Goal: Task Accomplishment & Management: Complete application form

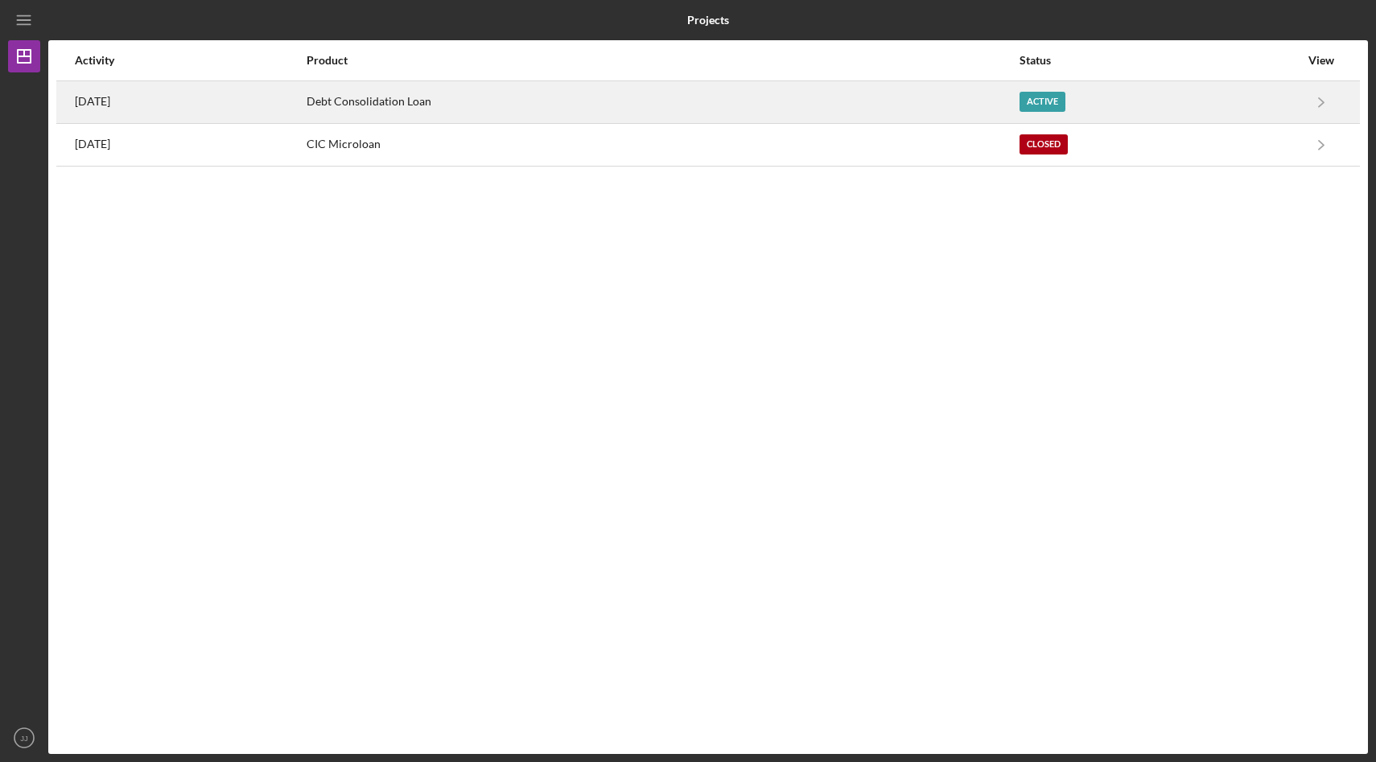
click at [496, 106] on div "Debt Consolidation Loan" at bounding box center [662, 102] width 711 height 40
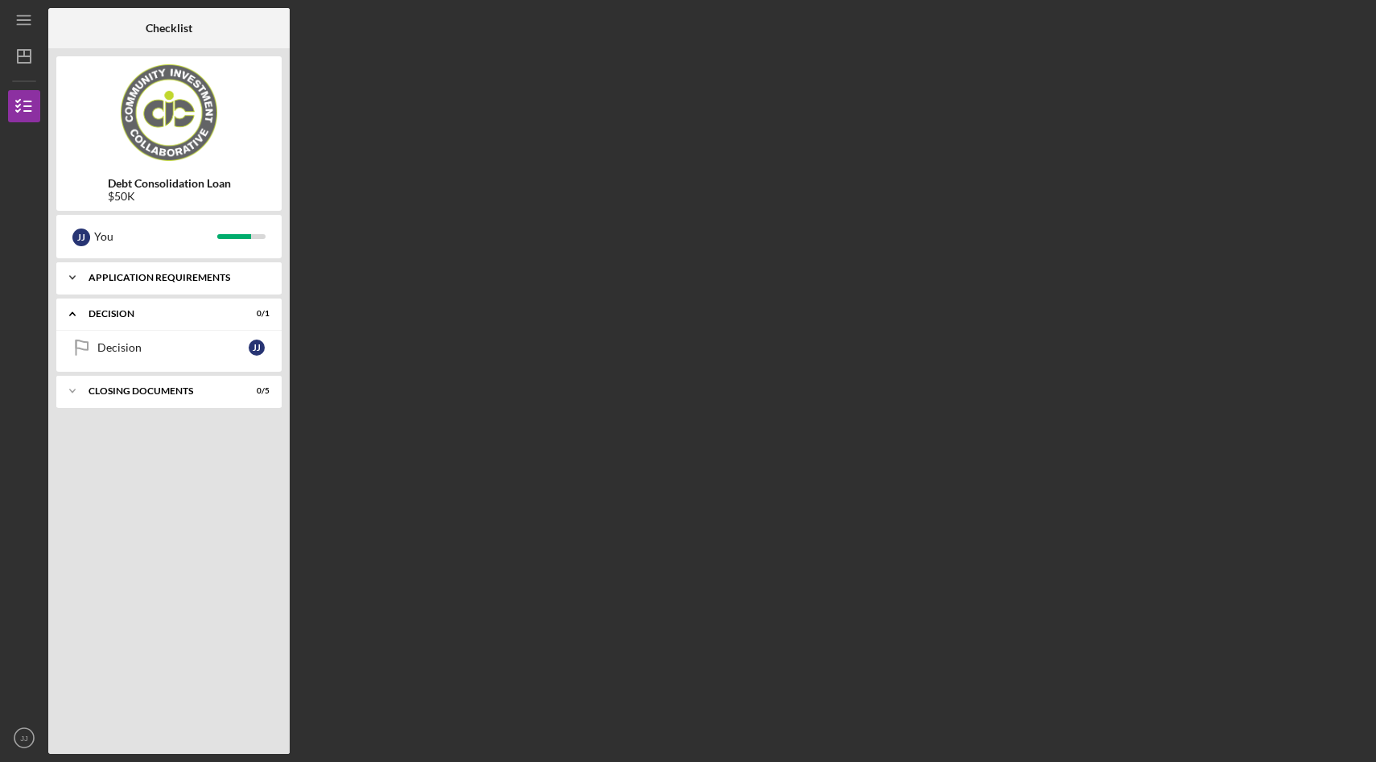
click at [239, 267] on div "Icon/Expander Application Requirements 14 / 14" at bounding box center [168, 277] width 225 height 32
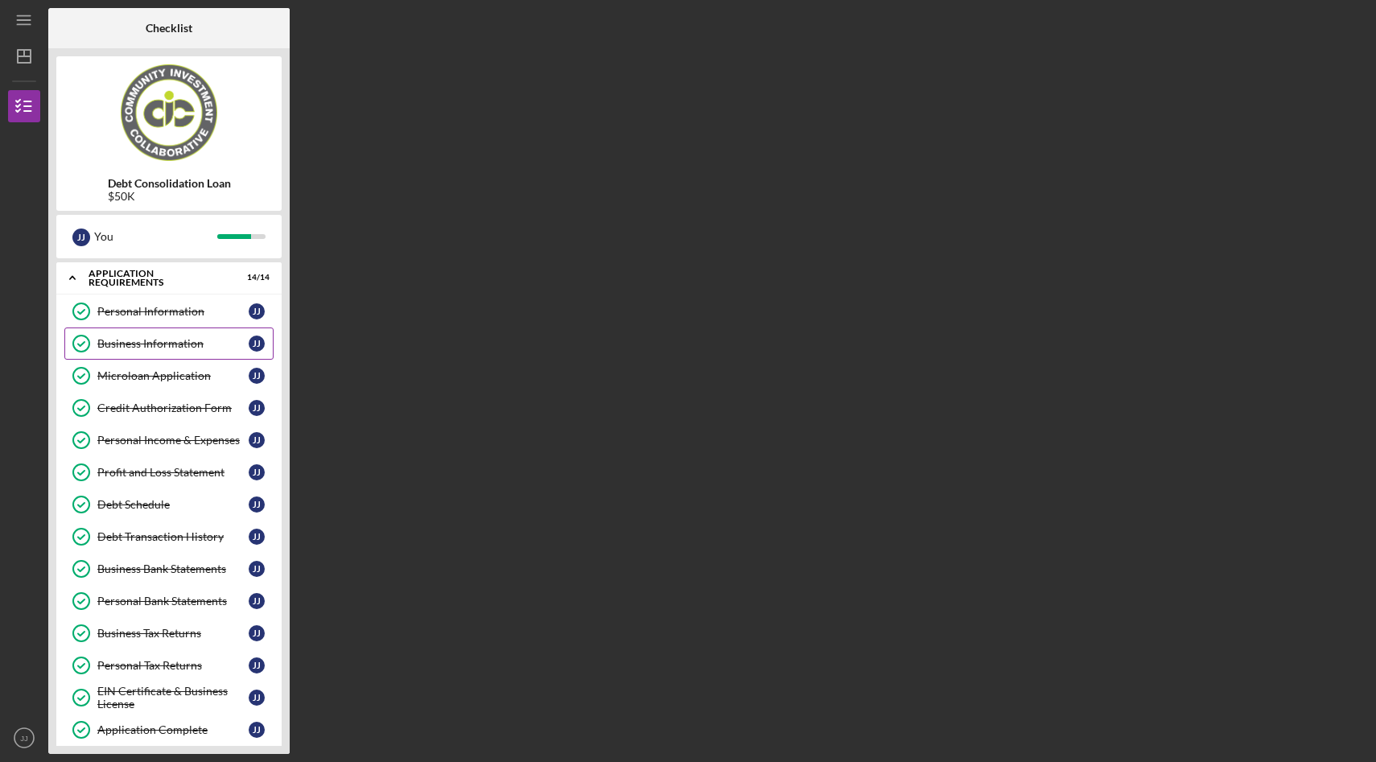
click at [168, 339] on div "Business Information" at bounding box center [172, 343] width 151 height 13
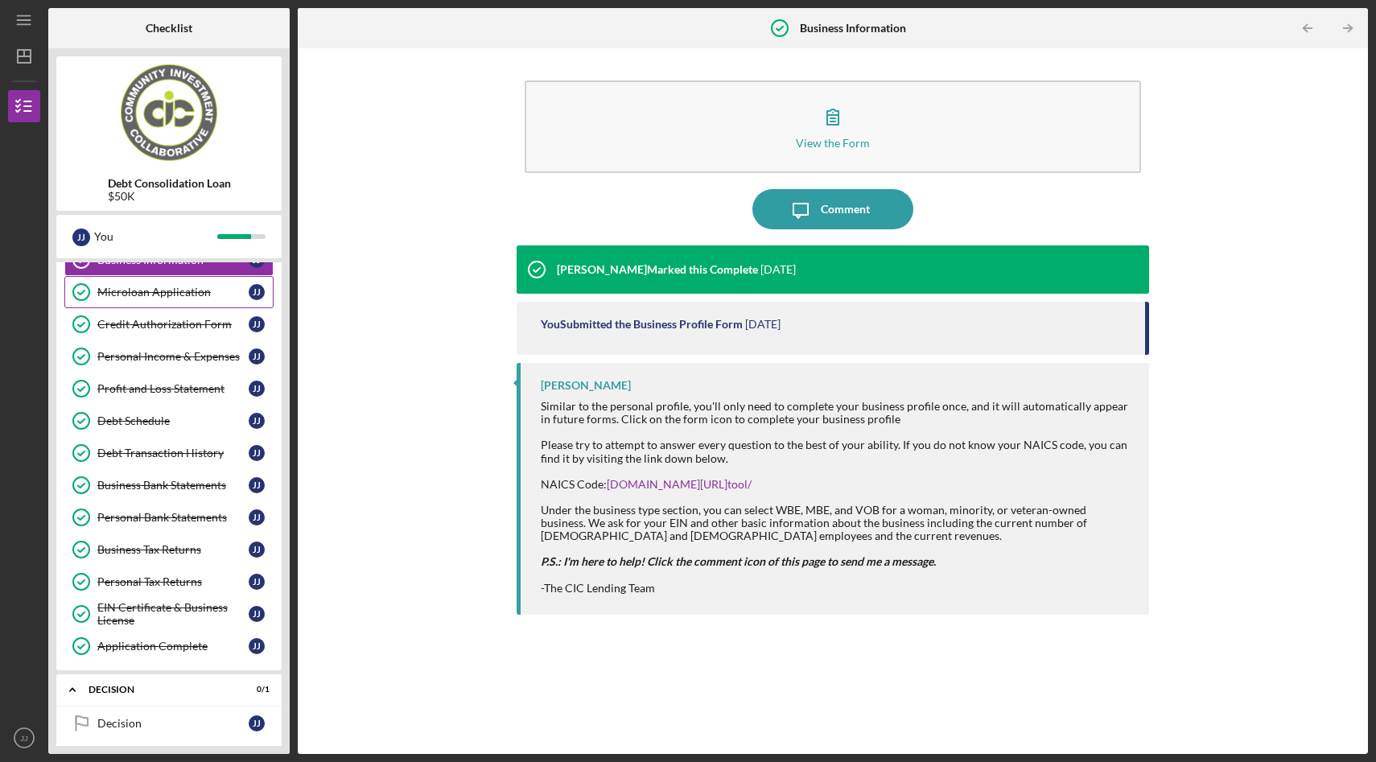
scroll to position [89, 0]
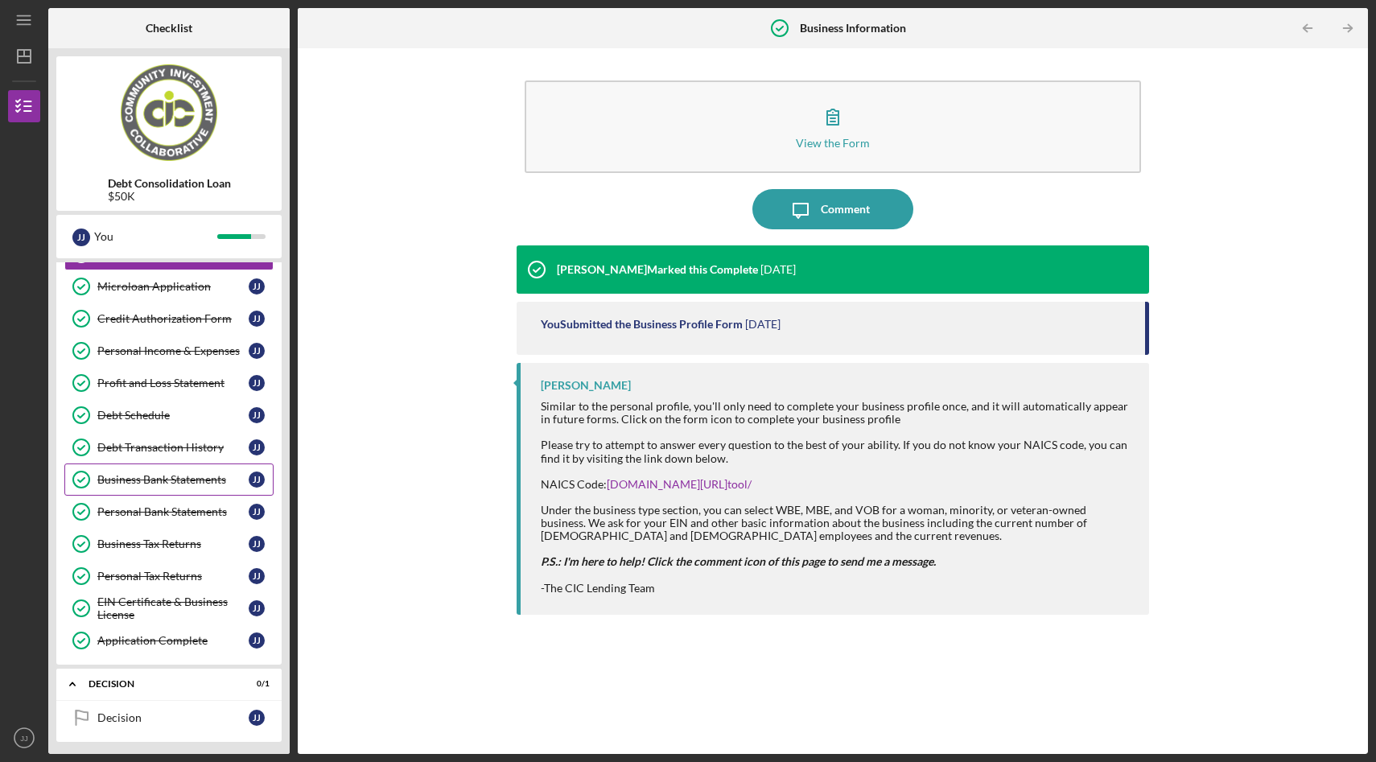
click at [177, 474] on div "Business Bank Statements" at bounding box center [172, 479] width 151 height 13
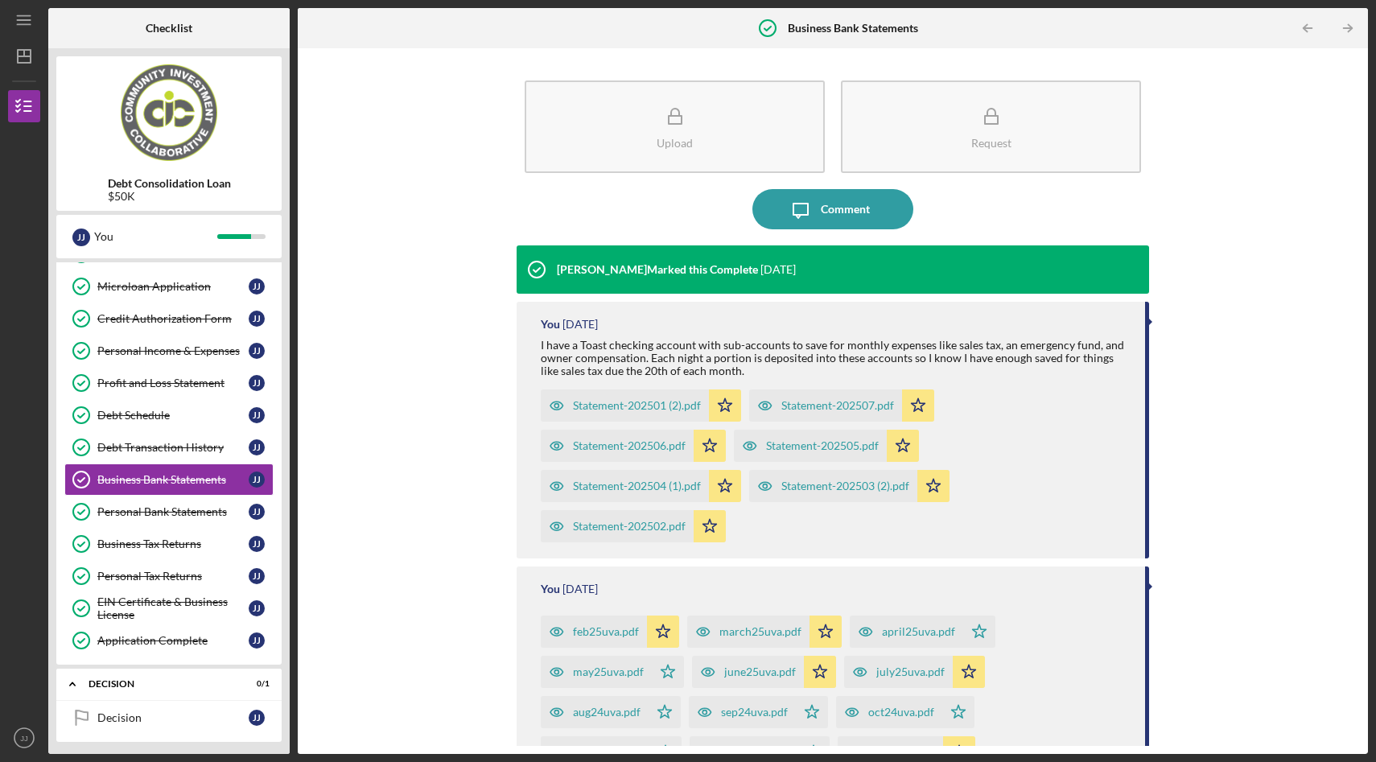
click at [660, 441] on div "Statement-202506.pdf" at bounding box center [629, 445] width 113 height 13
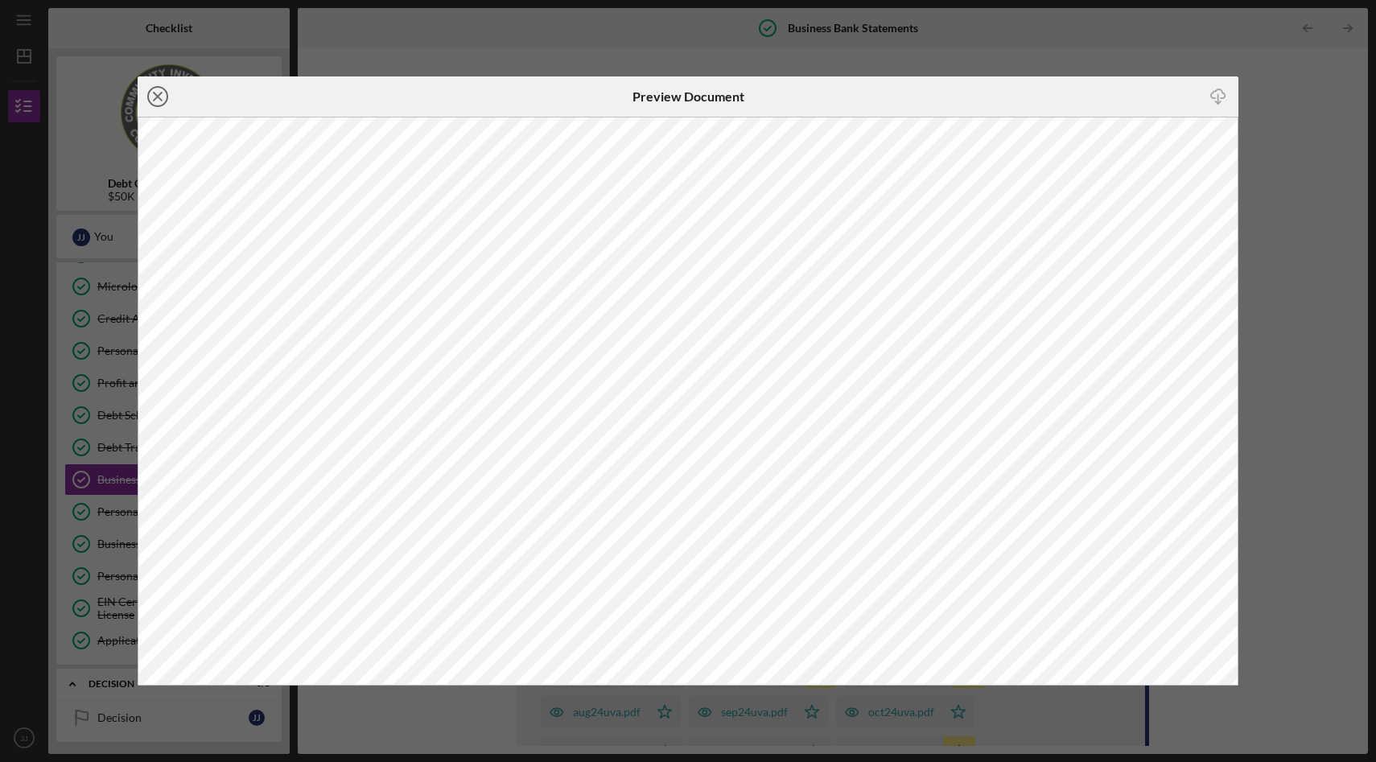
click at [165, 97] on icon "Icon/Close" at bounding box center [158, 96] width 40 height 40
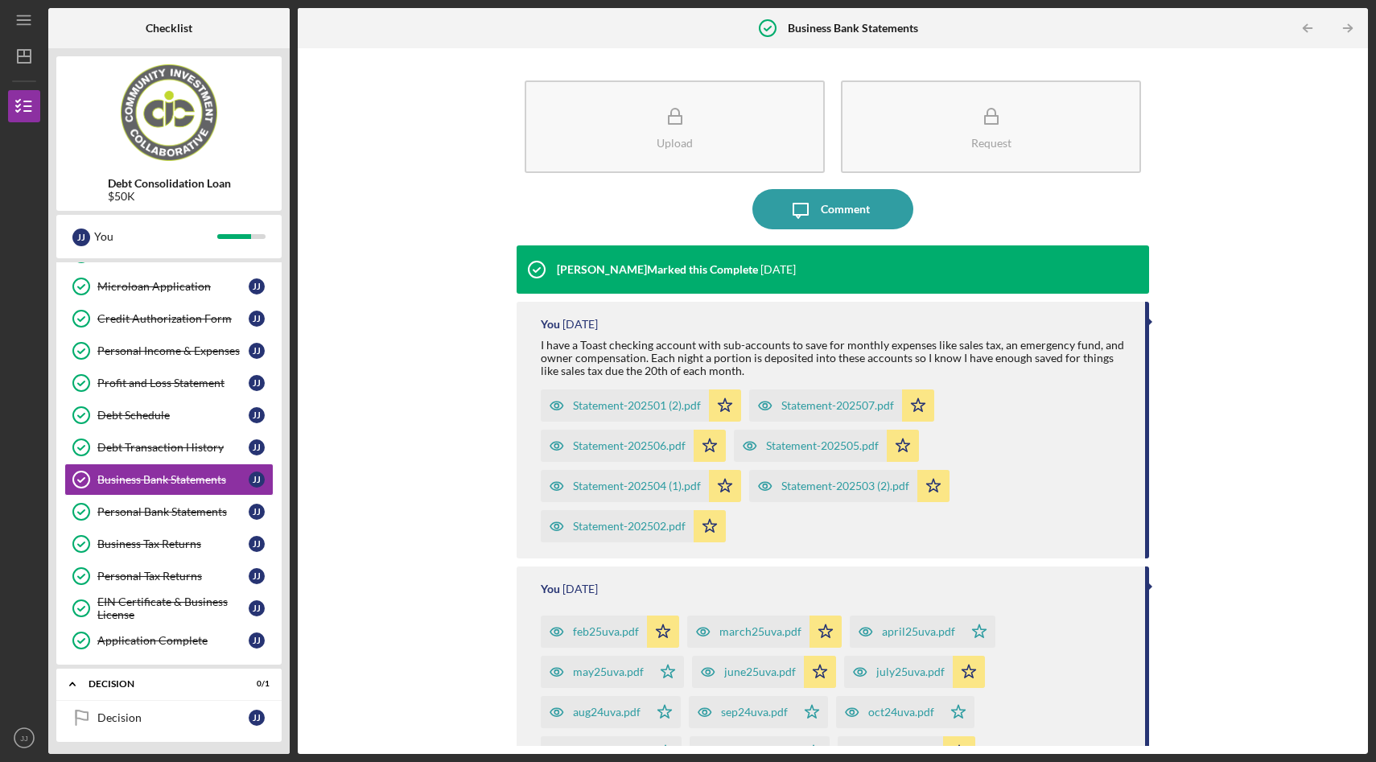
click at [652, 408] on div "Statement-202501 (2).pdf" at bounding box center [637, 405] width 128 height 13
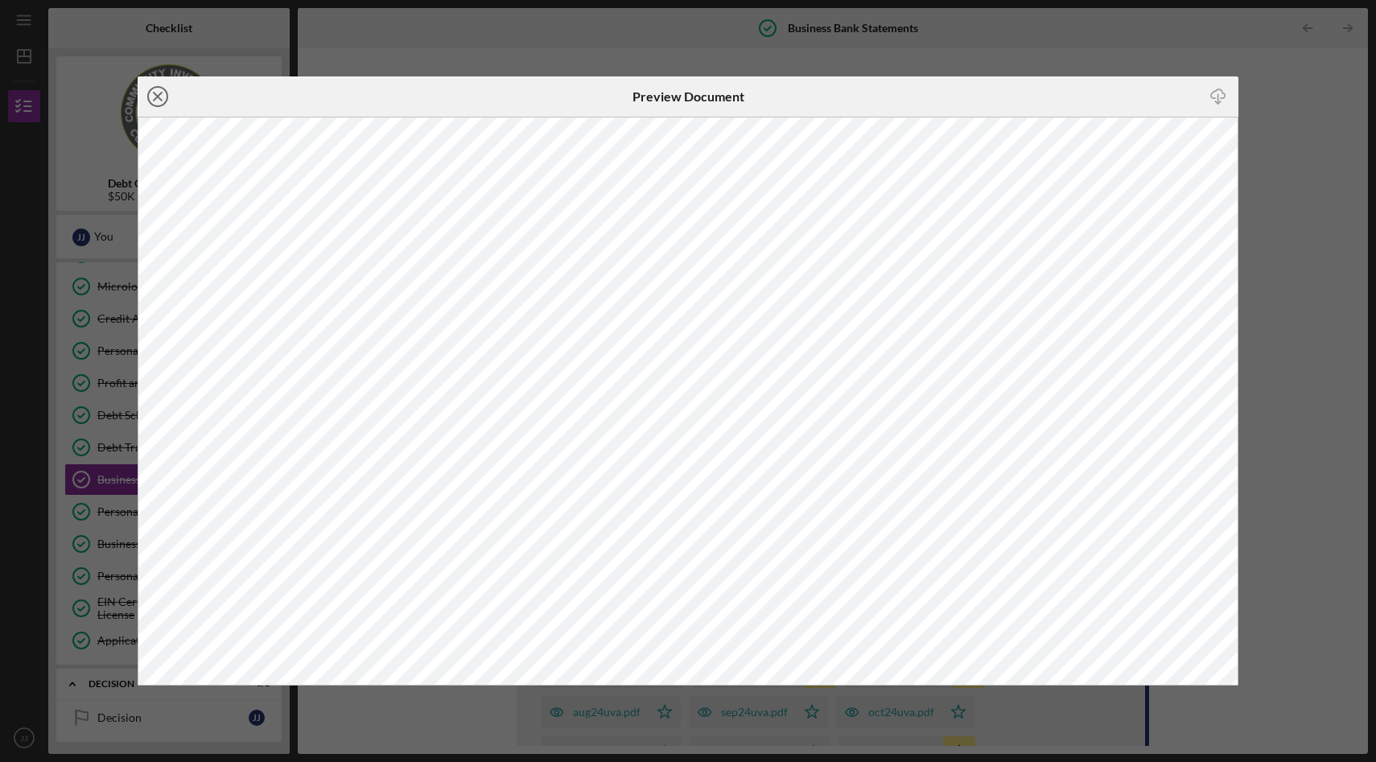
click at [164, 89] on circle at bounding box center [157, 96] width 19 height 19
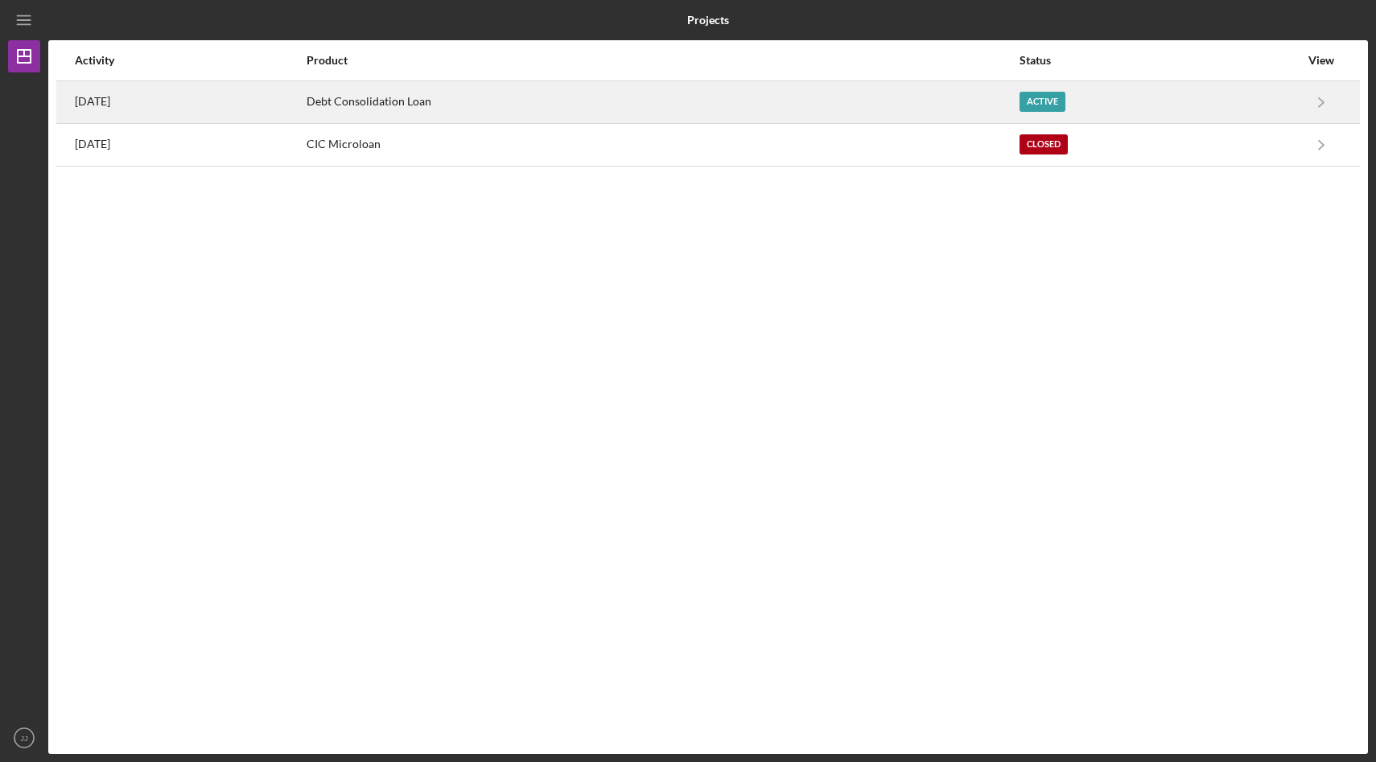
click at [429, 92] on div "Debt Consolidation Loan" at bounding box center [662, 102] width 711 height 40
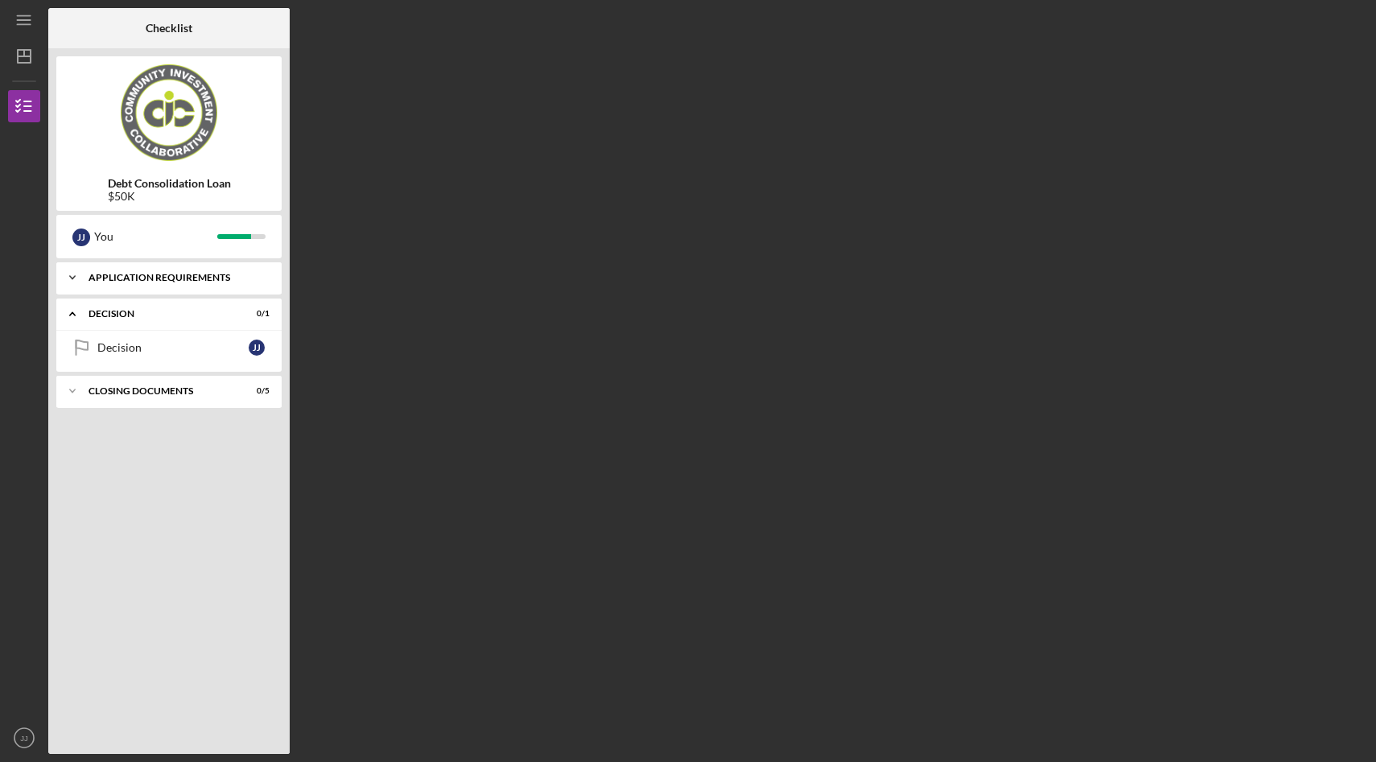
click at [137, 270] on div "Icon/Expander Application Requirements 14 / 14" at bounding box center [168, 277] width 225 height 32
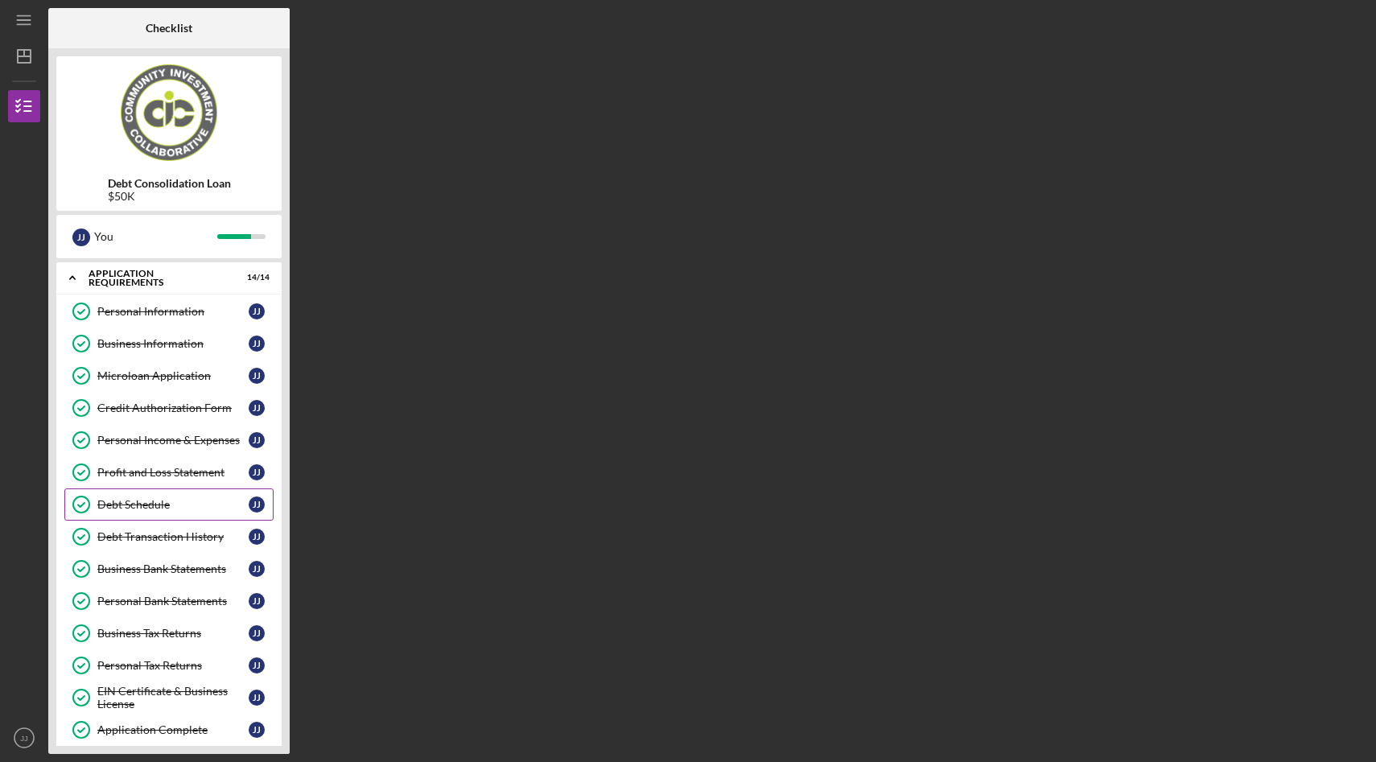
click at [151, 500] on div "Debt Schedule" at bounding box center [172, 504] width 151 height 13
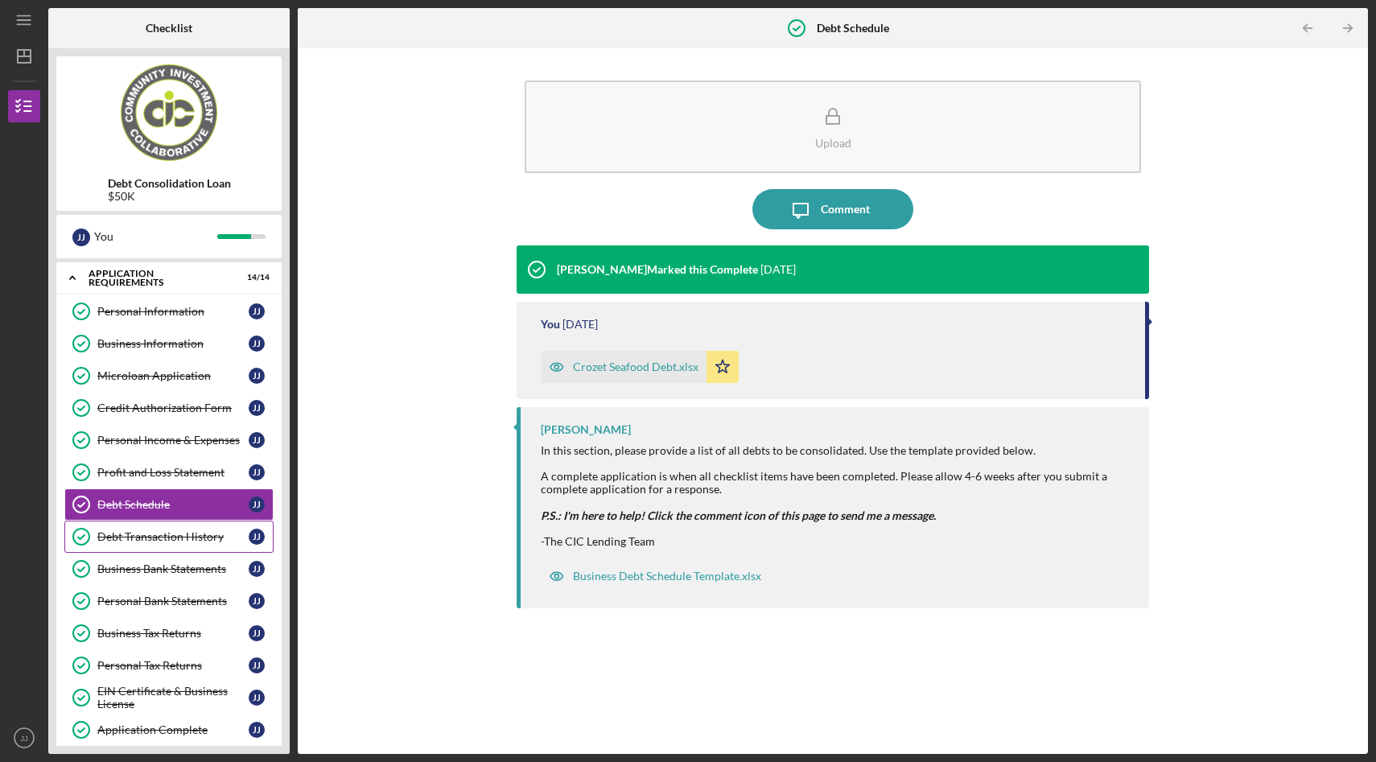
click at [208, 533] on div "Debt Transaction History" at bounding box center [172, 536] width 151 height 13
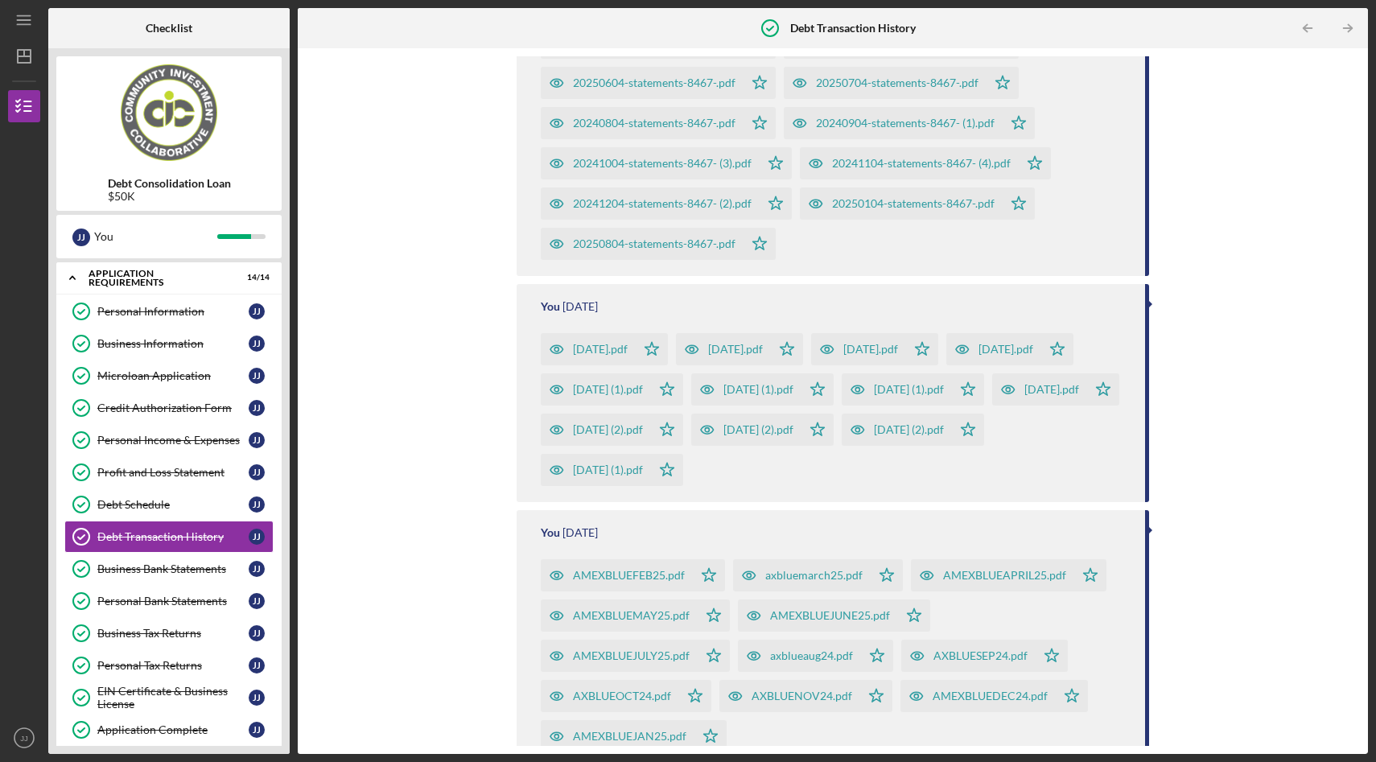
scroll to position [444, 0]
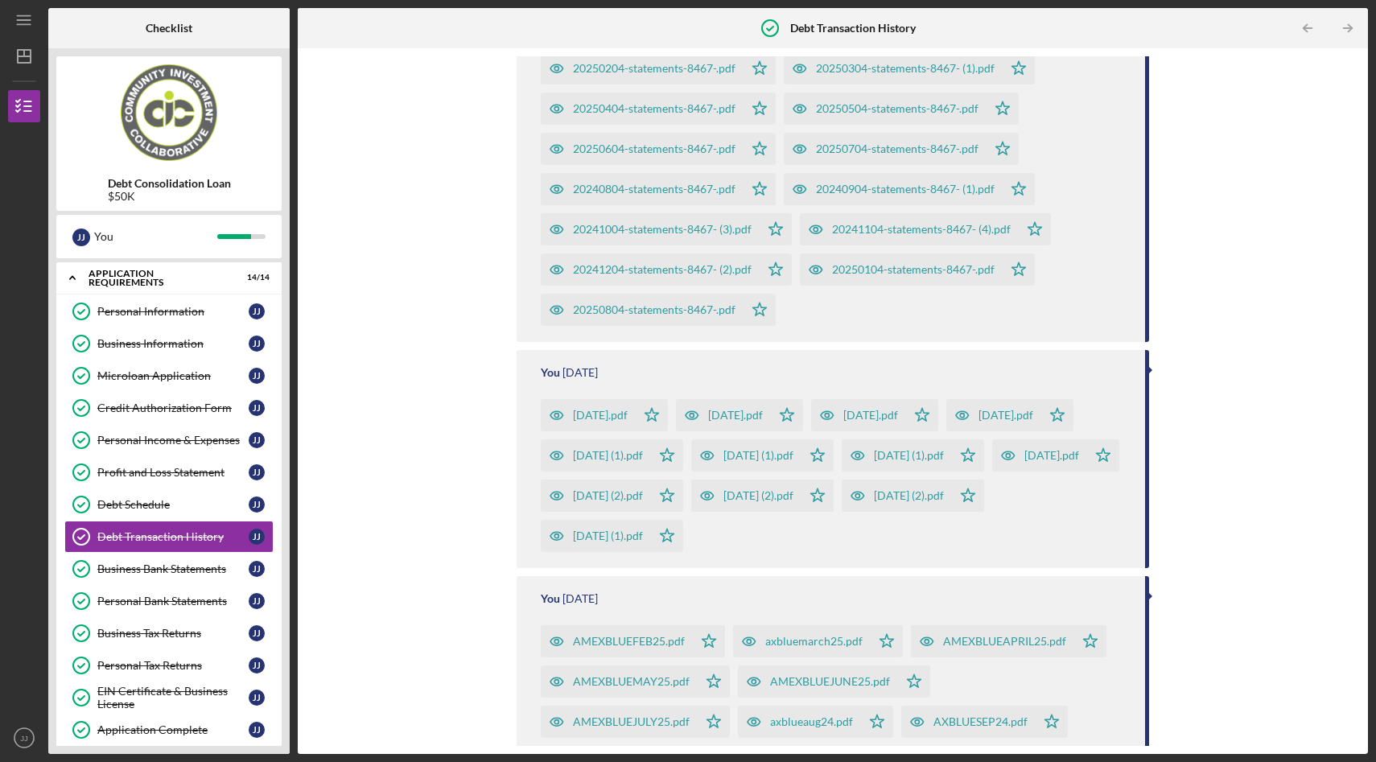
click at [627, 417] on div "[DATE].pdf" at bounding box center [600, 415] width 55 height 13
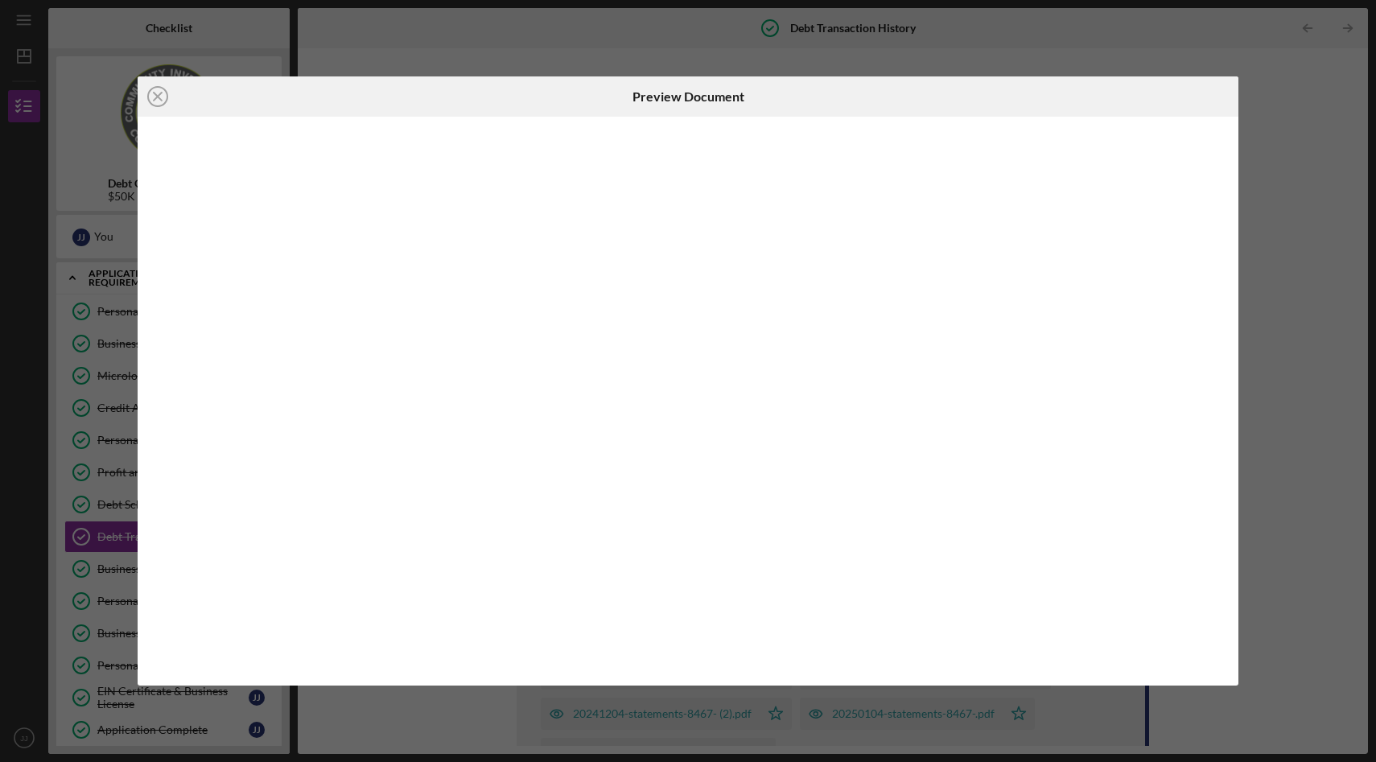
scroll to position [459, 0]
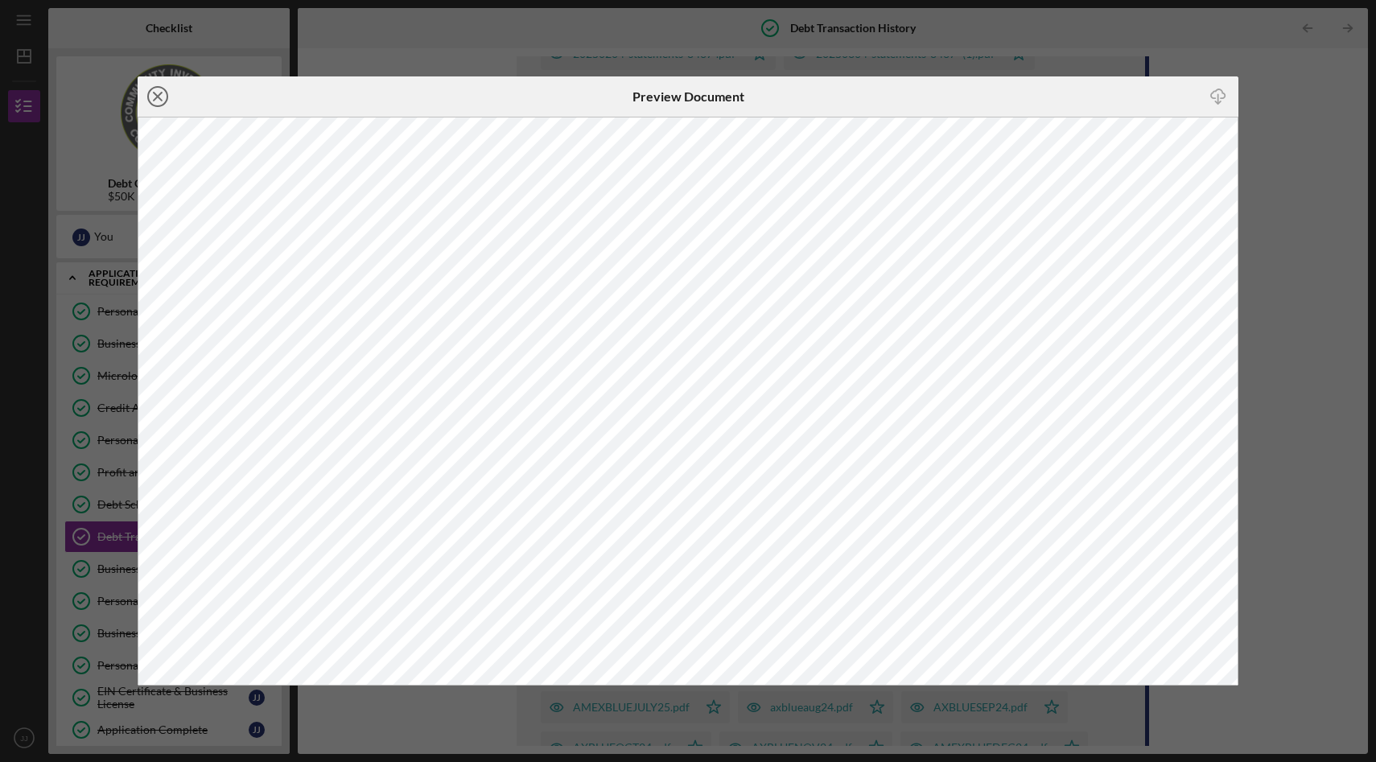
click at [158, 94] on line at bounding box center [158, 97] width 8 height 8
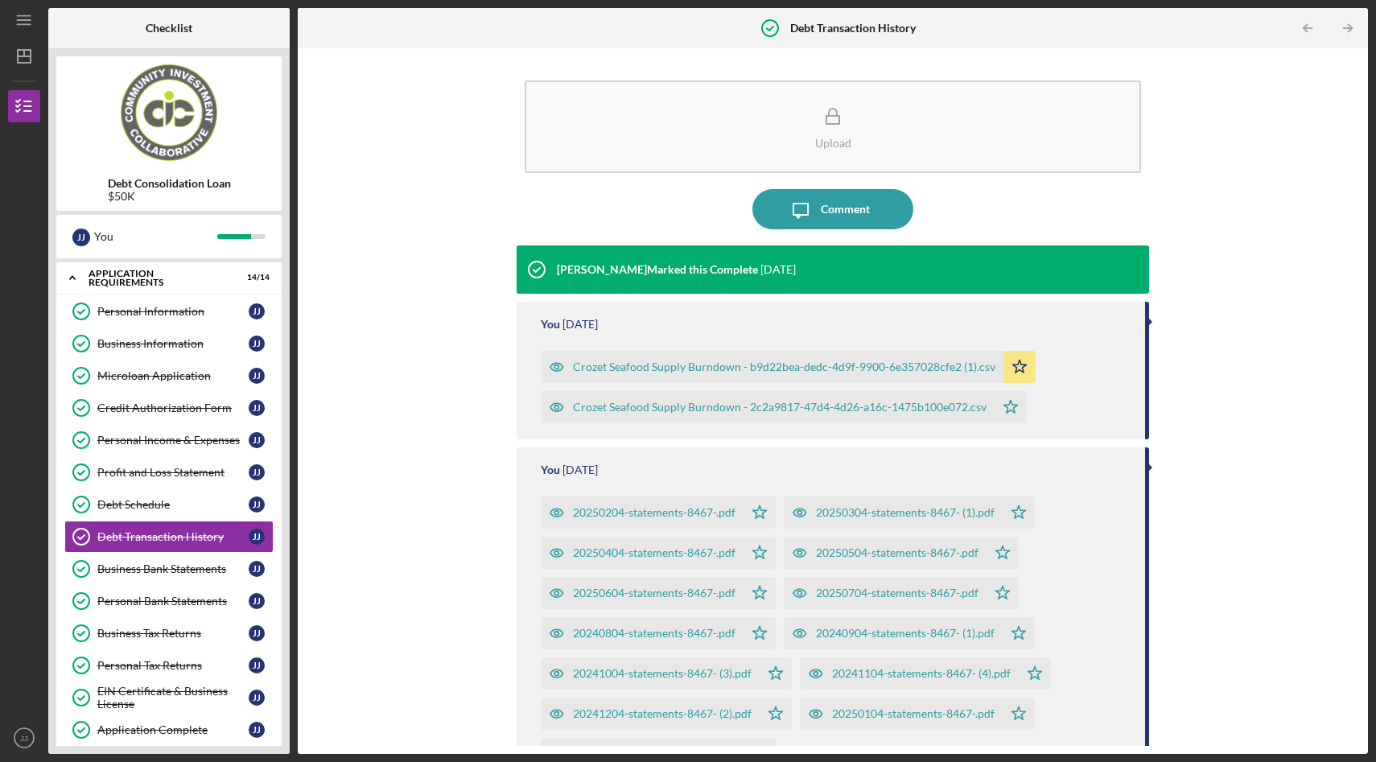
click at [640, 369] on div "Crozet Seafood Supply Burndown - b9d22bea-dedc-4d9f-9900-6e357028cfe2 (1).csv" at bounding box center [784, 366] width 422 height 13
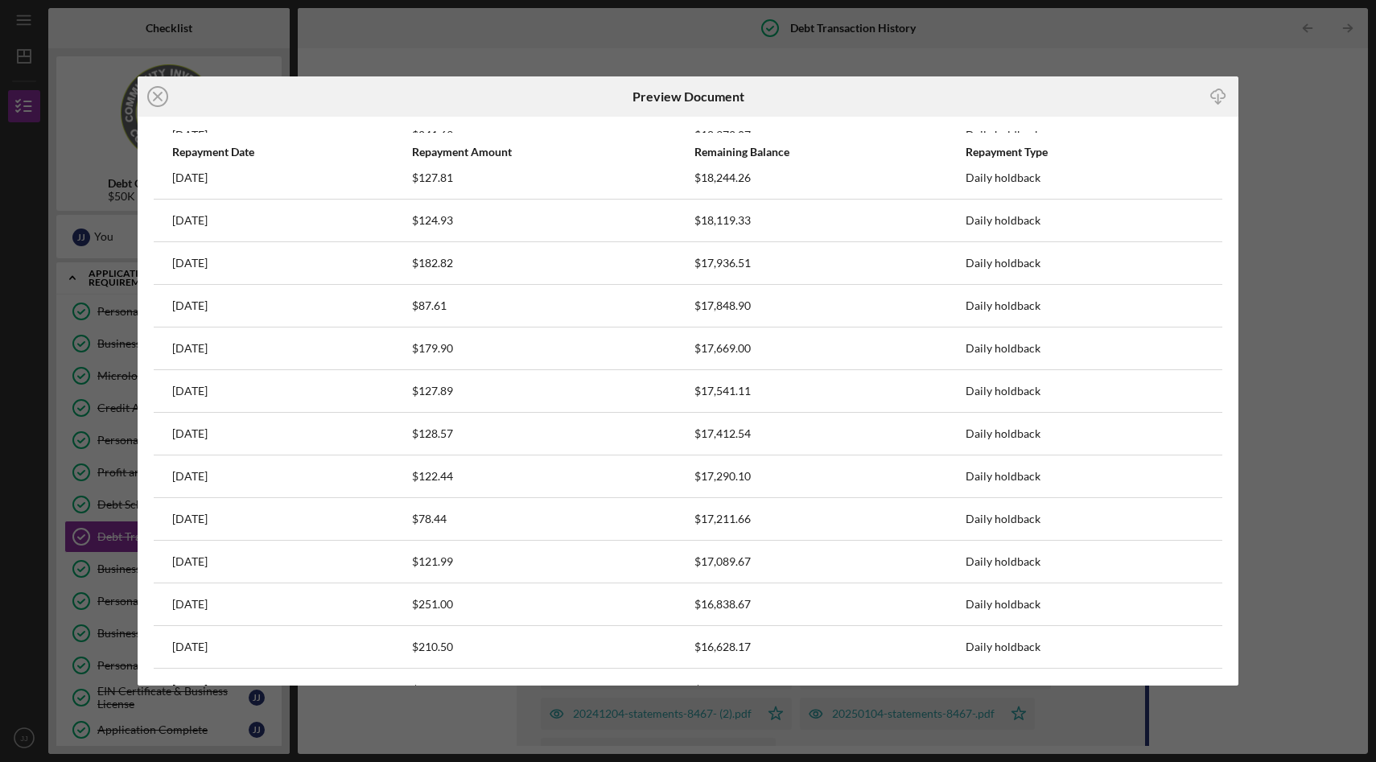
scroll to position [6856, 0]
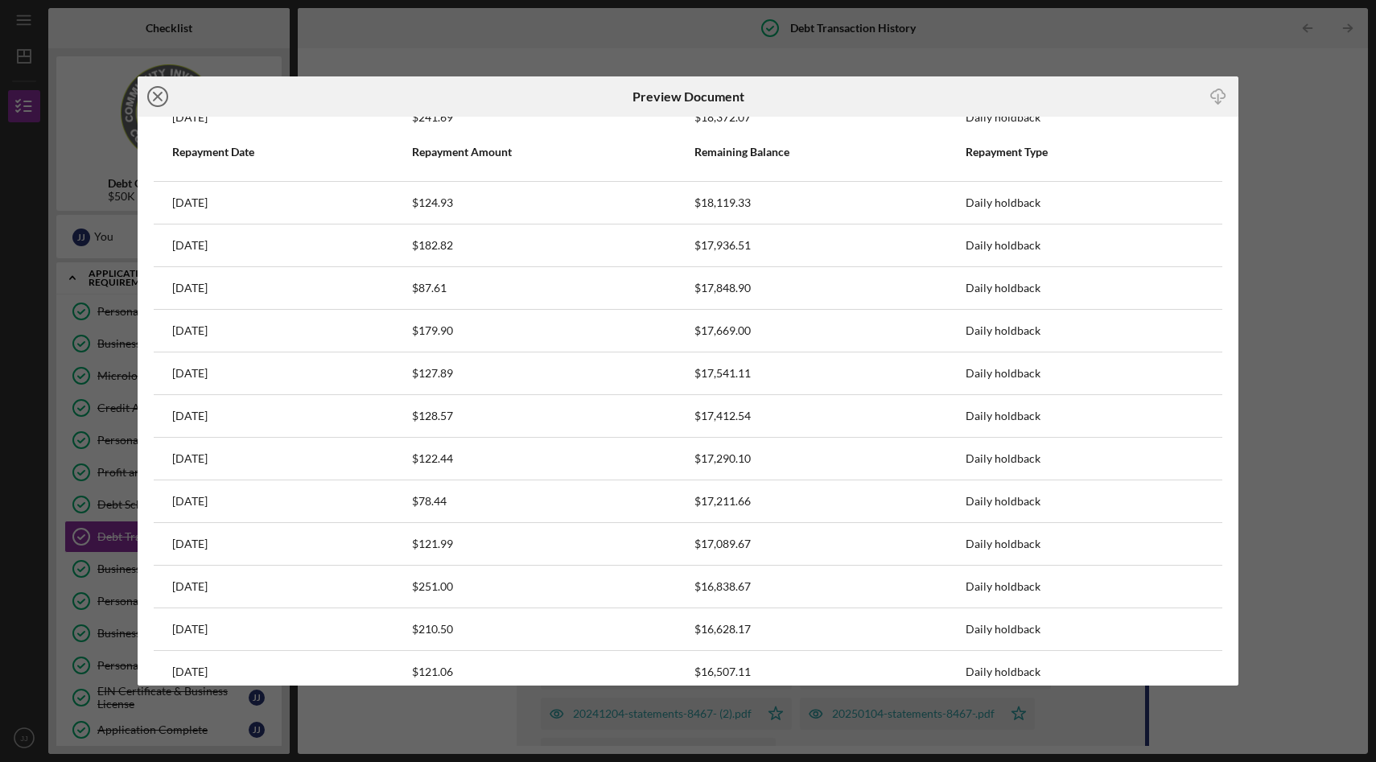
click at [158, 98] on icon "Icon/Close" at bounding box center [158, 96] width 40 height 40
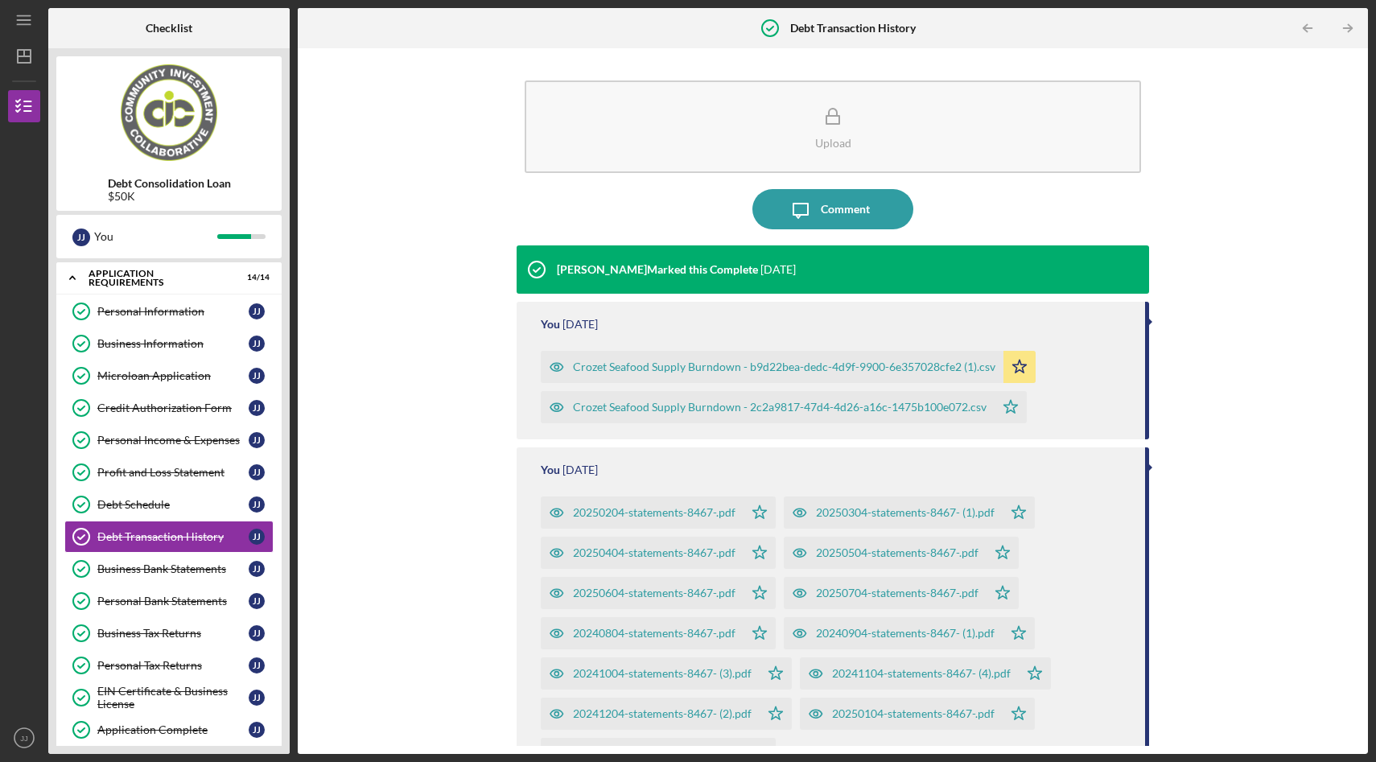
click at [1013, 372] on polygon "button" at bounding box center [1020, 366] width 14 height 13
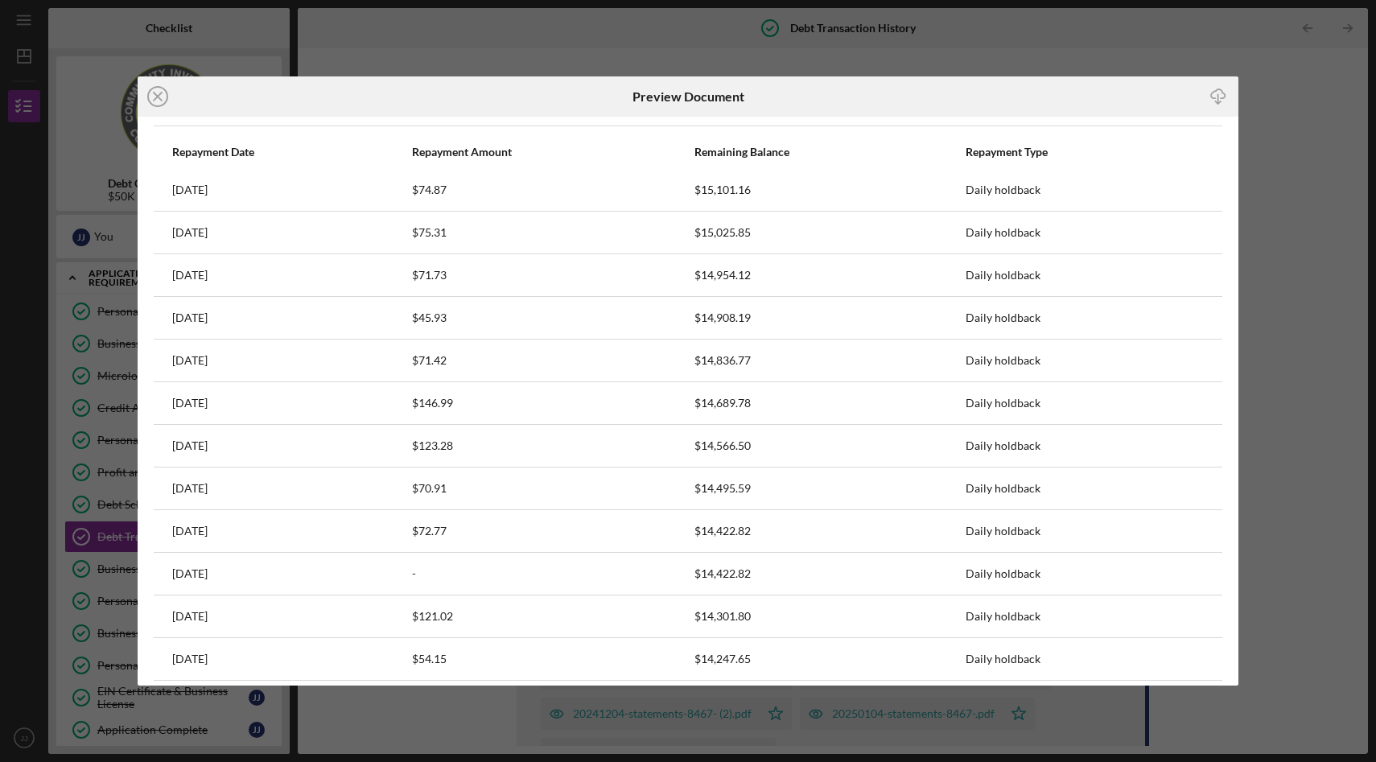
scroll to position [660, 0]
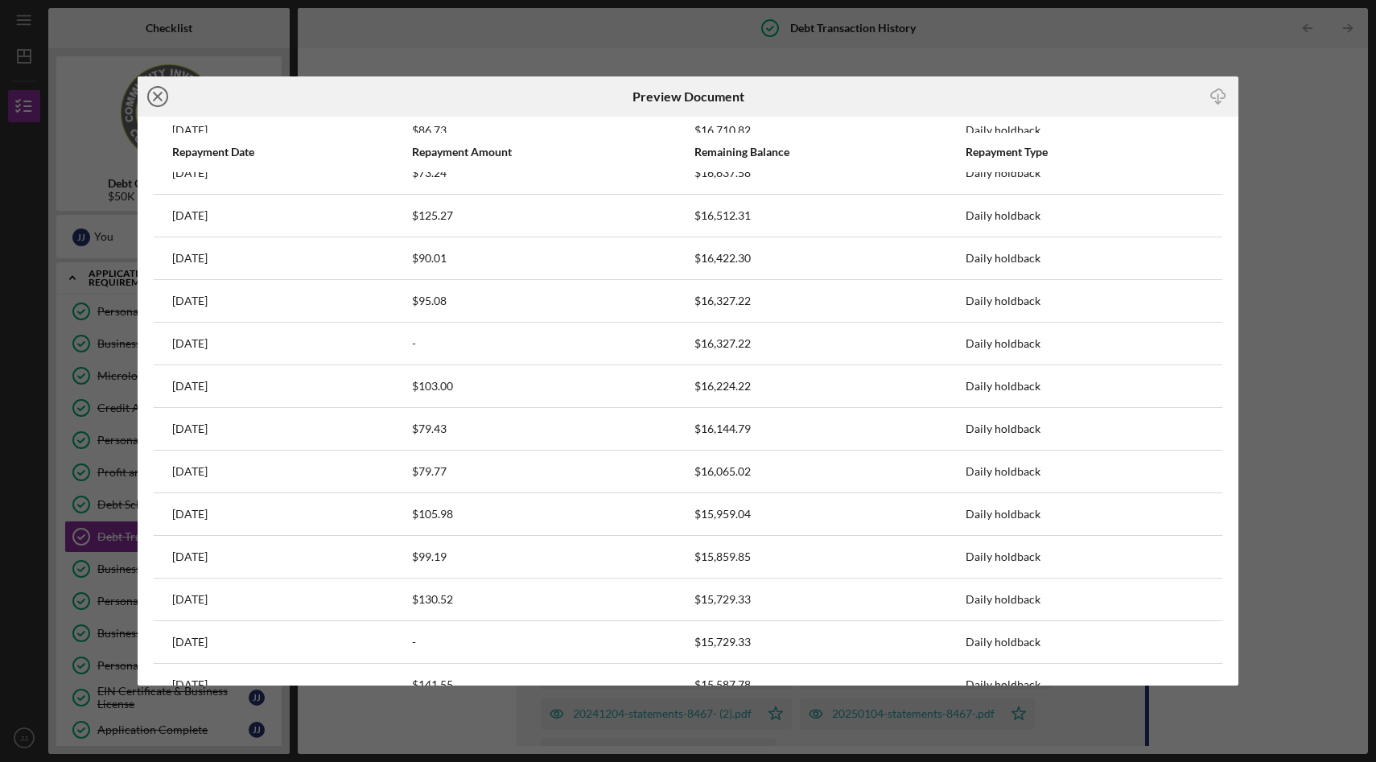
click at [158, 95] on line at bounding box center [158, 97] width 8 height 8
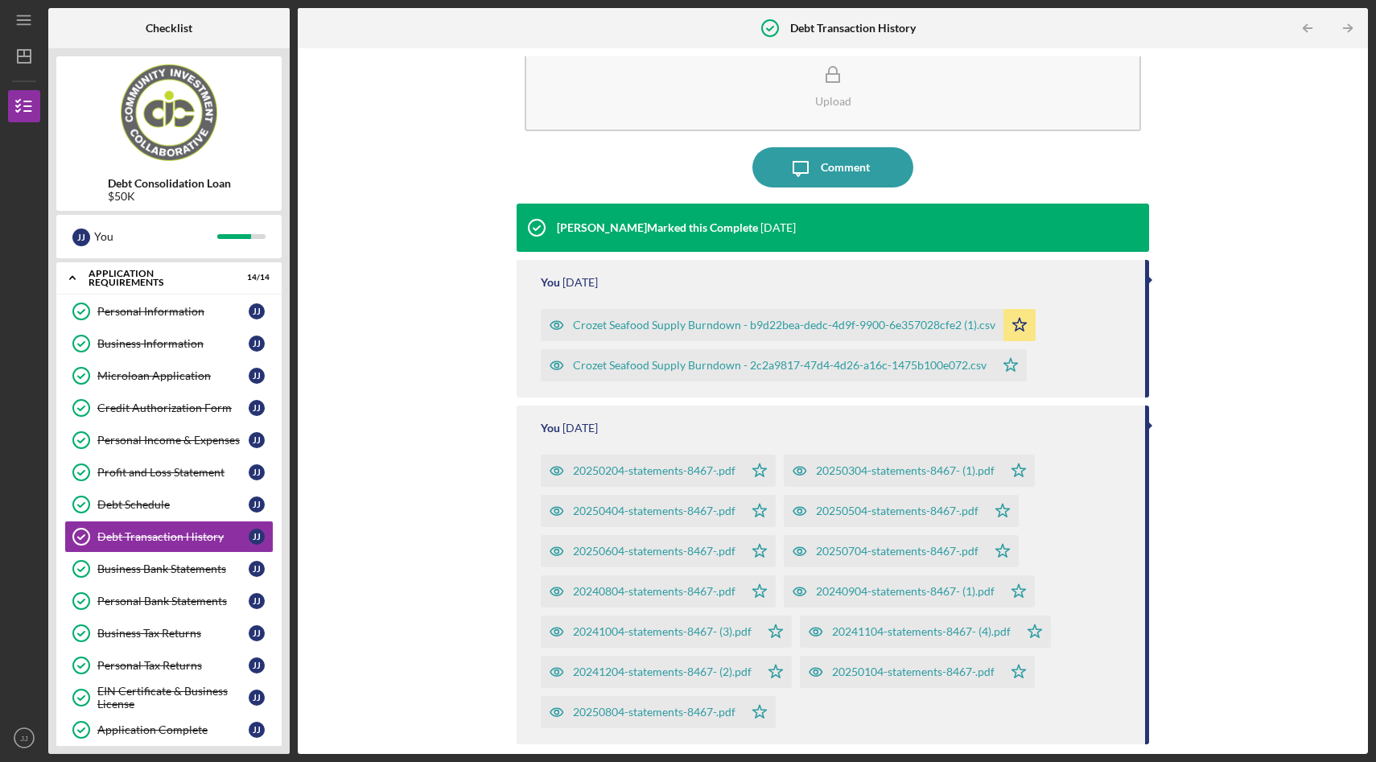
scroll to position [43, 0]
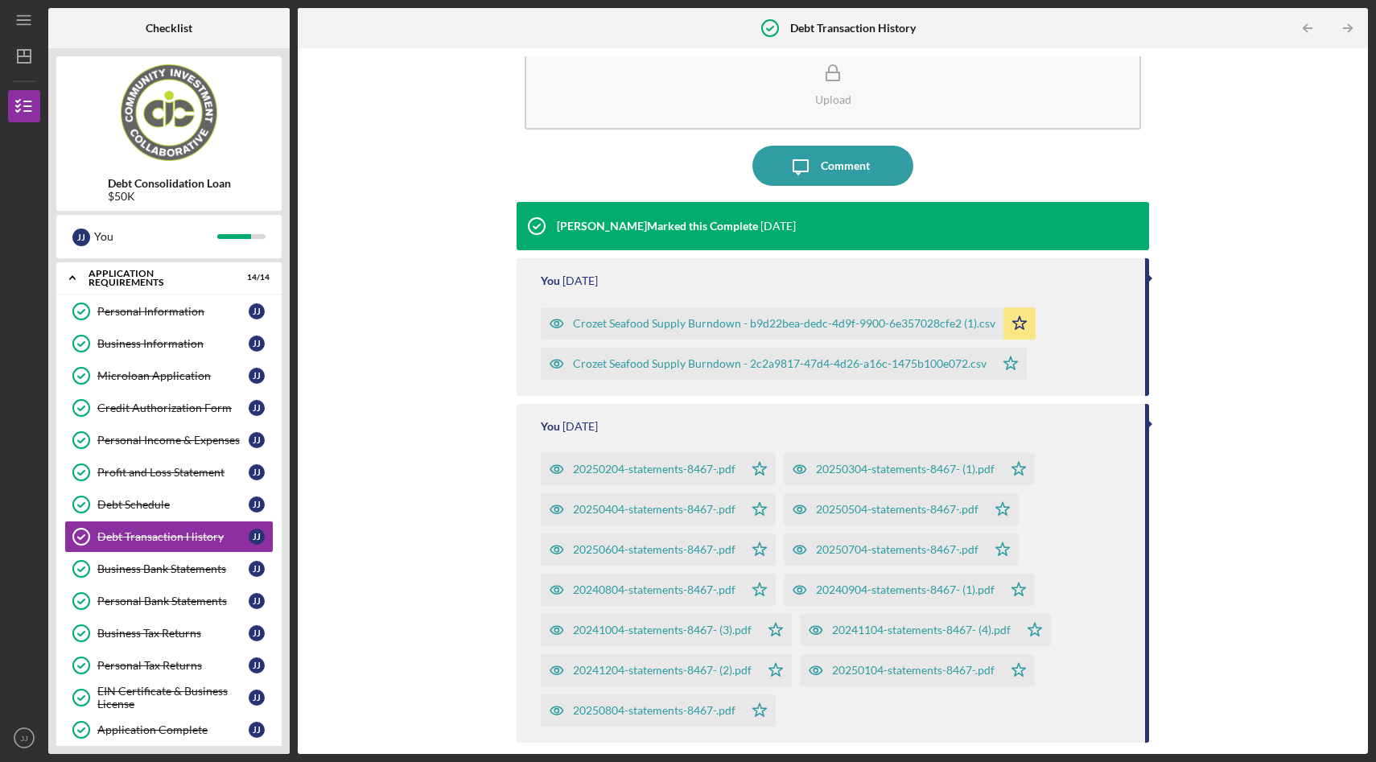
click at [902, 320] on div "Crozet Seafood Supply Burndown - b9d22bea-dedc-4d9f-9900-6e357028cfe2 (1).csv" at bounding box center [784, 323] width 422 height 13
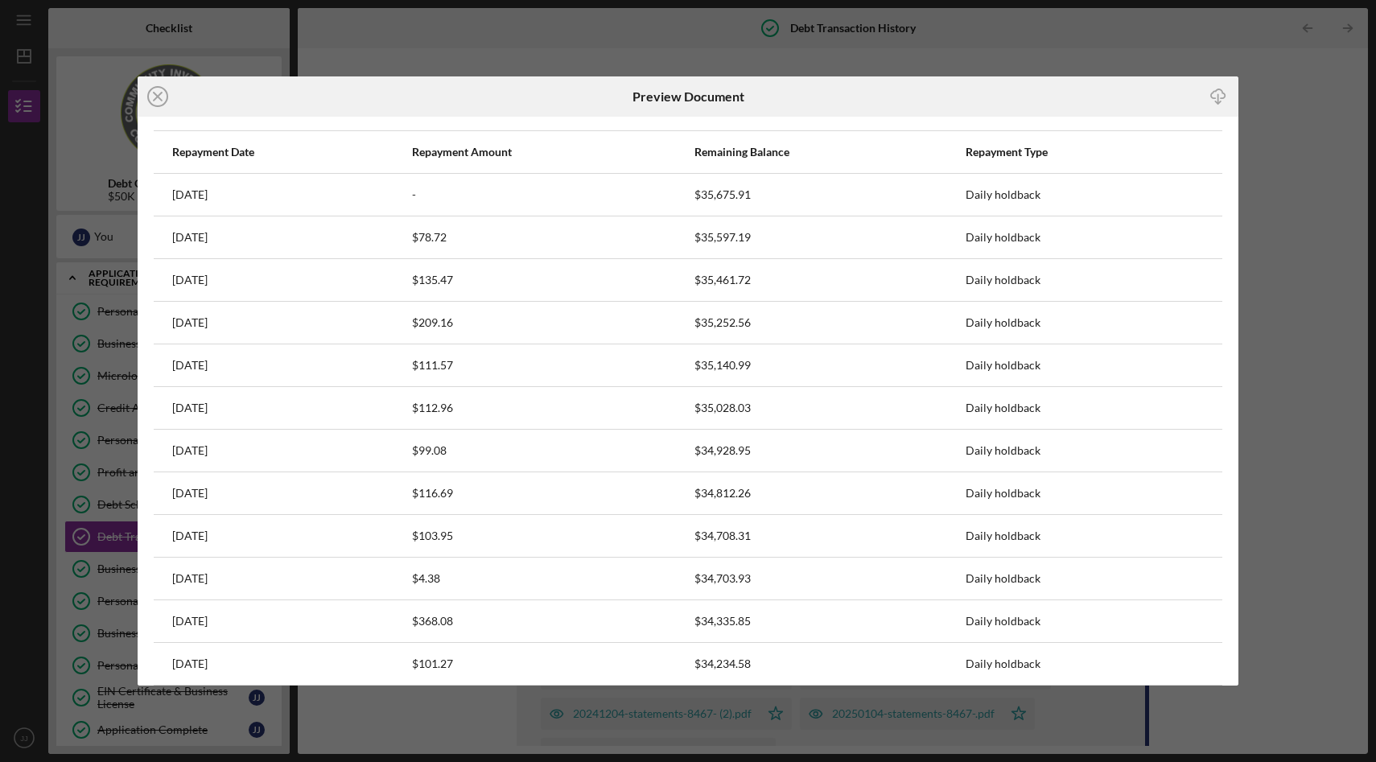
scroll to position [1194, 0]
click at [157, 92] on icon "Icon/Close" at bounding box center [158, 96] width 40 height 40
